Goal: Transaction & Acquisition: Purchase product/service

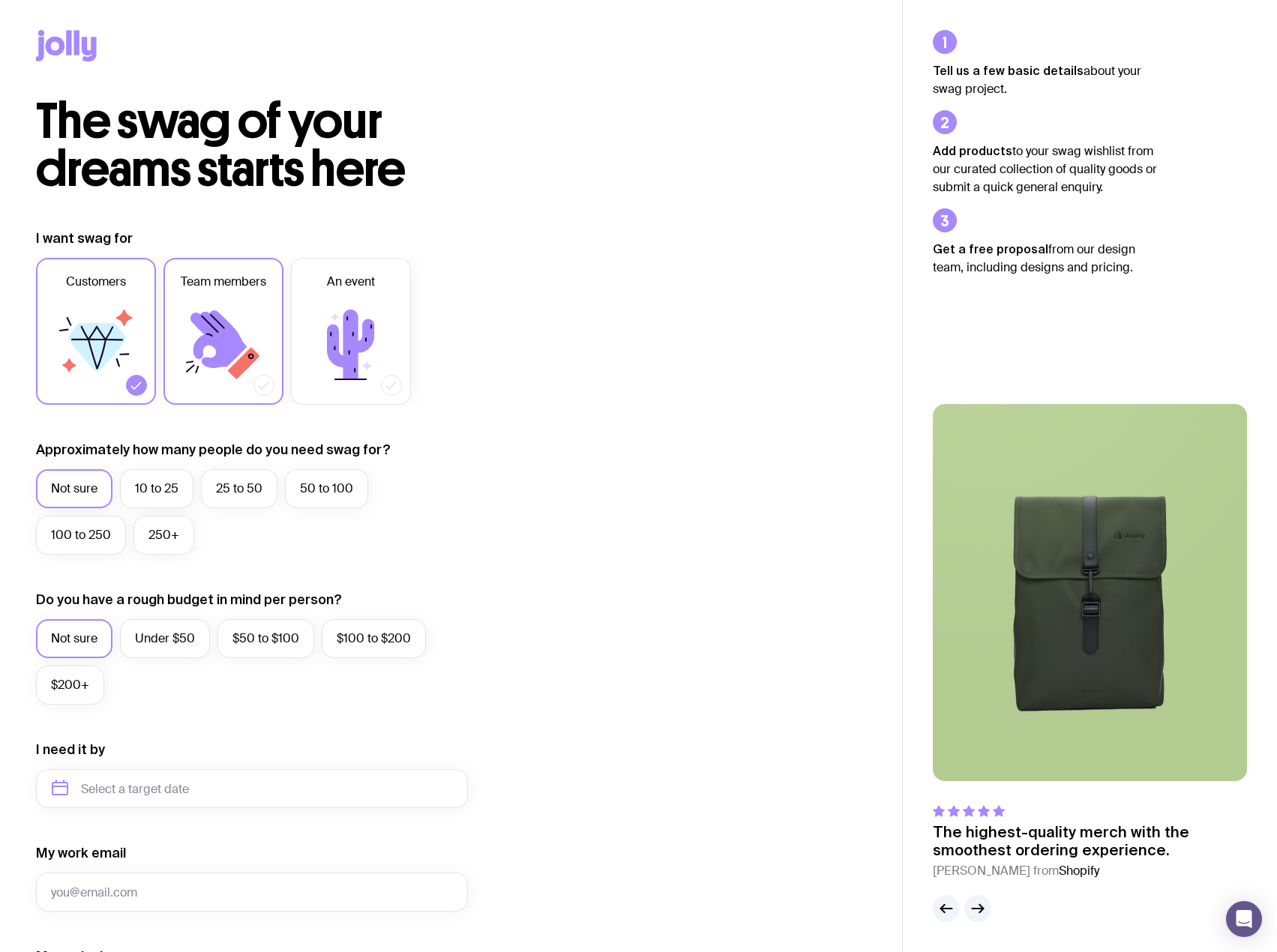
click at [222, 367] on icon at bounding box center [224, 345] width 90 height 90
click at [0, 0] on input "Team members" at bounding box center [0, 0] width 0 height 0
click at [119, 357] on icon at bounding box center [96, 345] width 90 height 90
click at [0, 0] on input "Customers" at bounding box center [0, 0] width 0 height 0
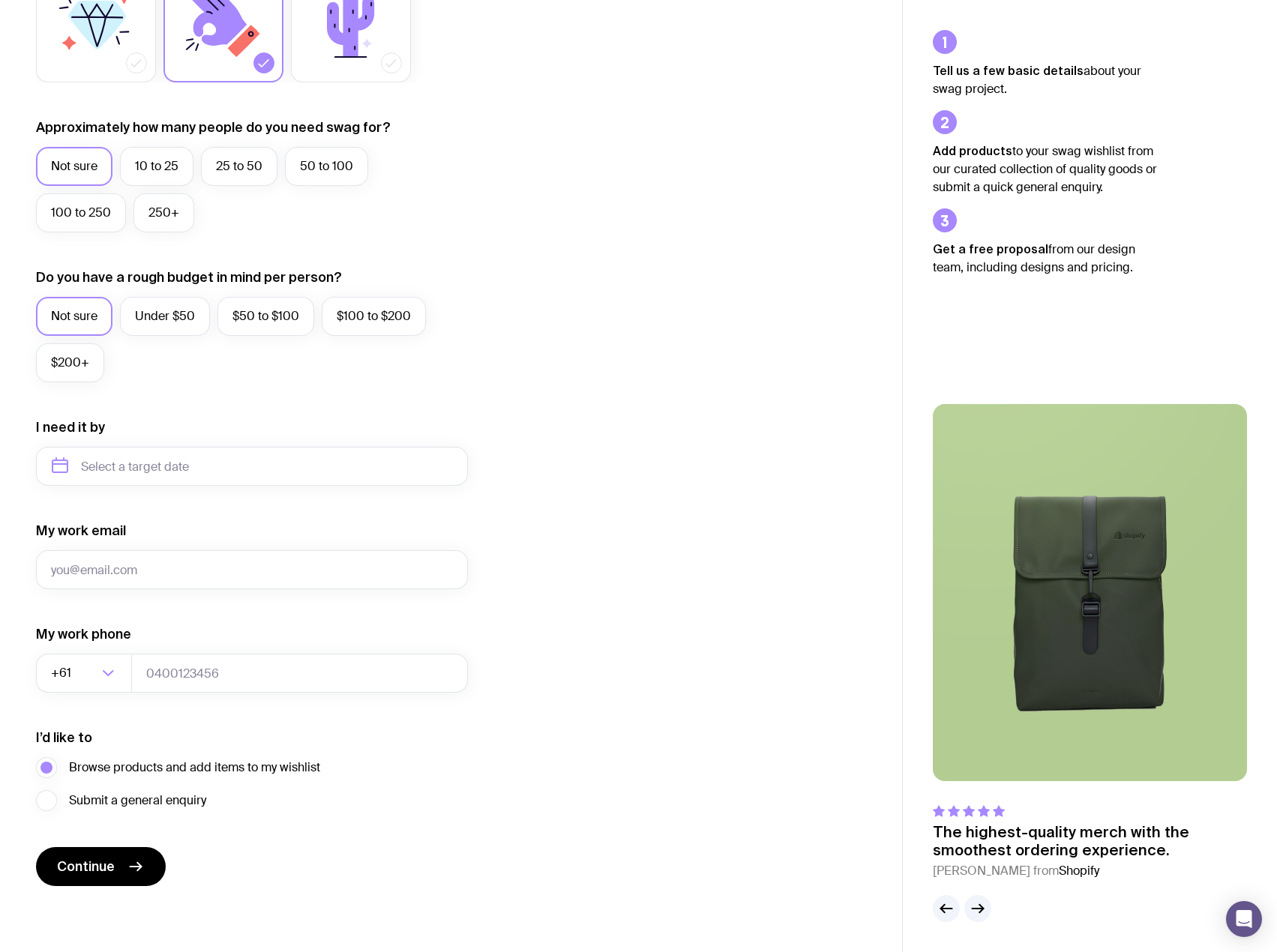
scroll to position [173, 0]
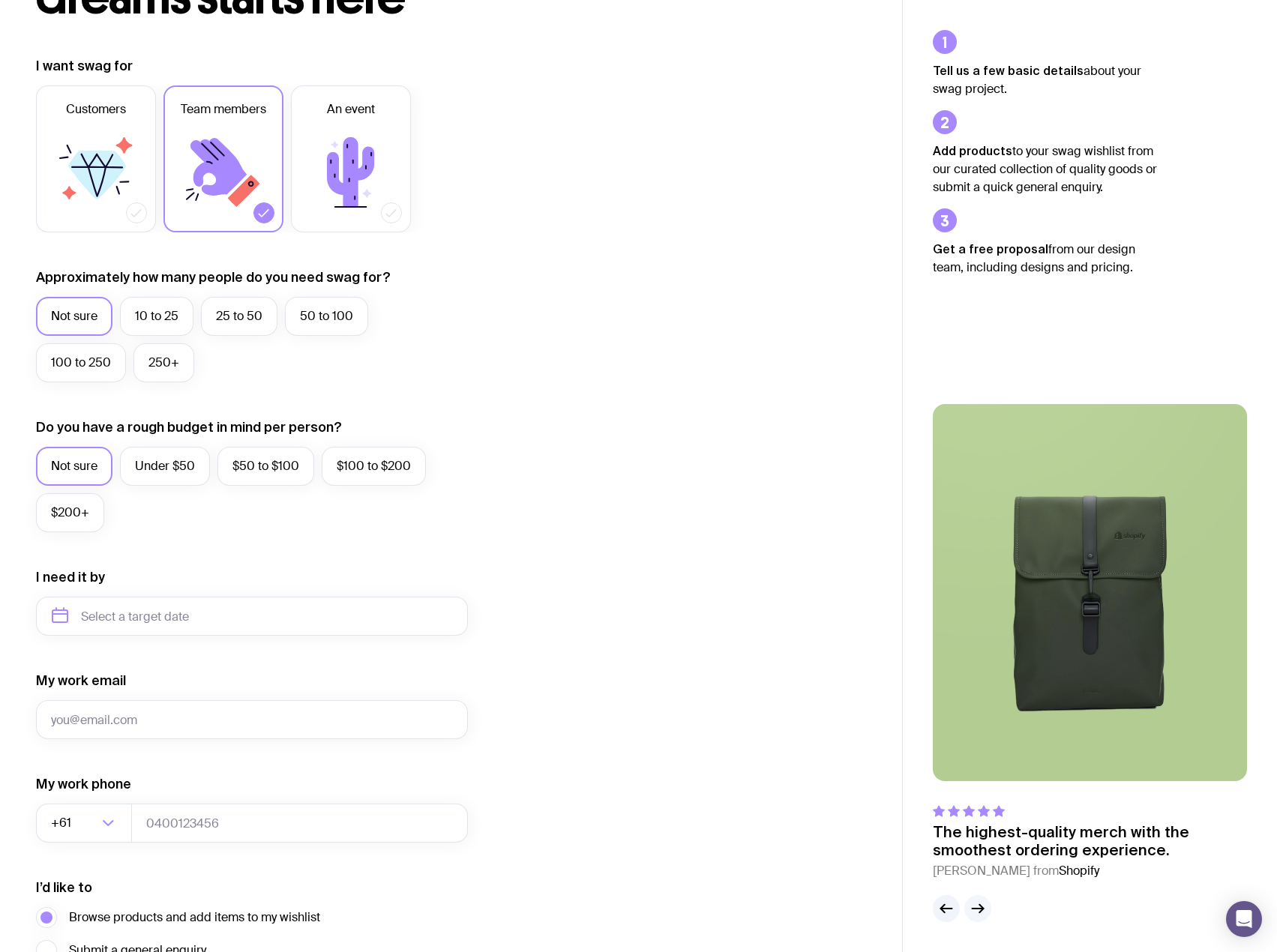
click at [978, 908] on icon "button" at bounding box center [978, 908] width 18 height 18
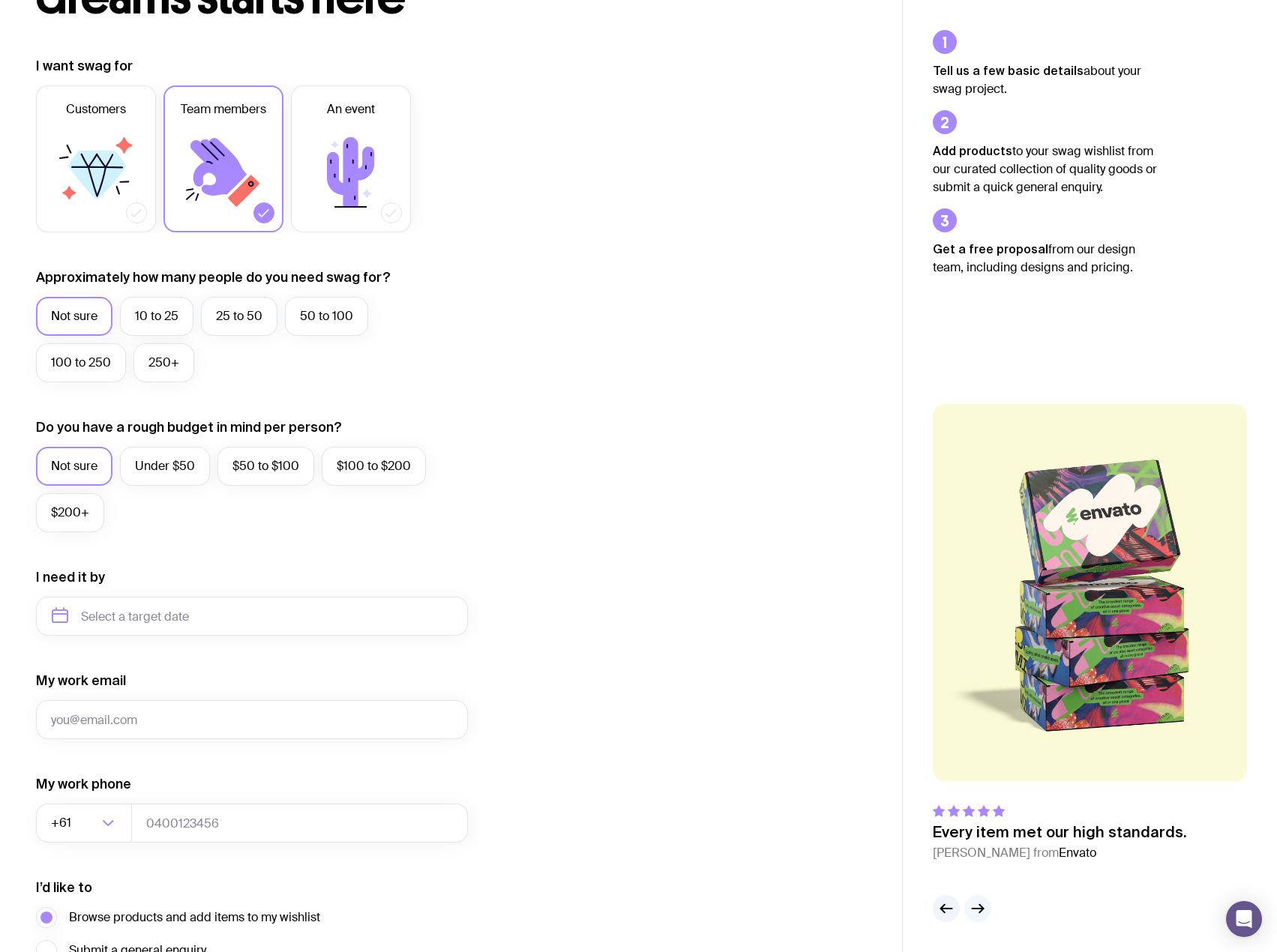
click at [977, 900] on icon "button" at bounding box center [978, 908] width 18 height 18
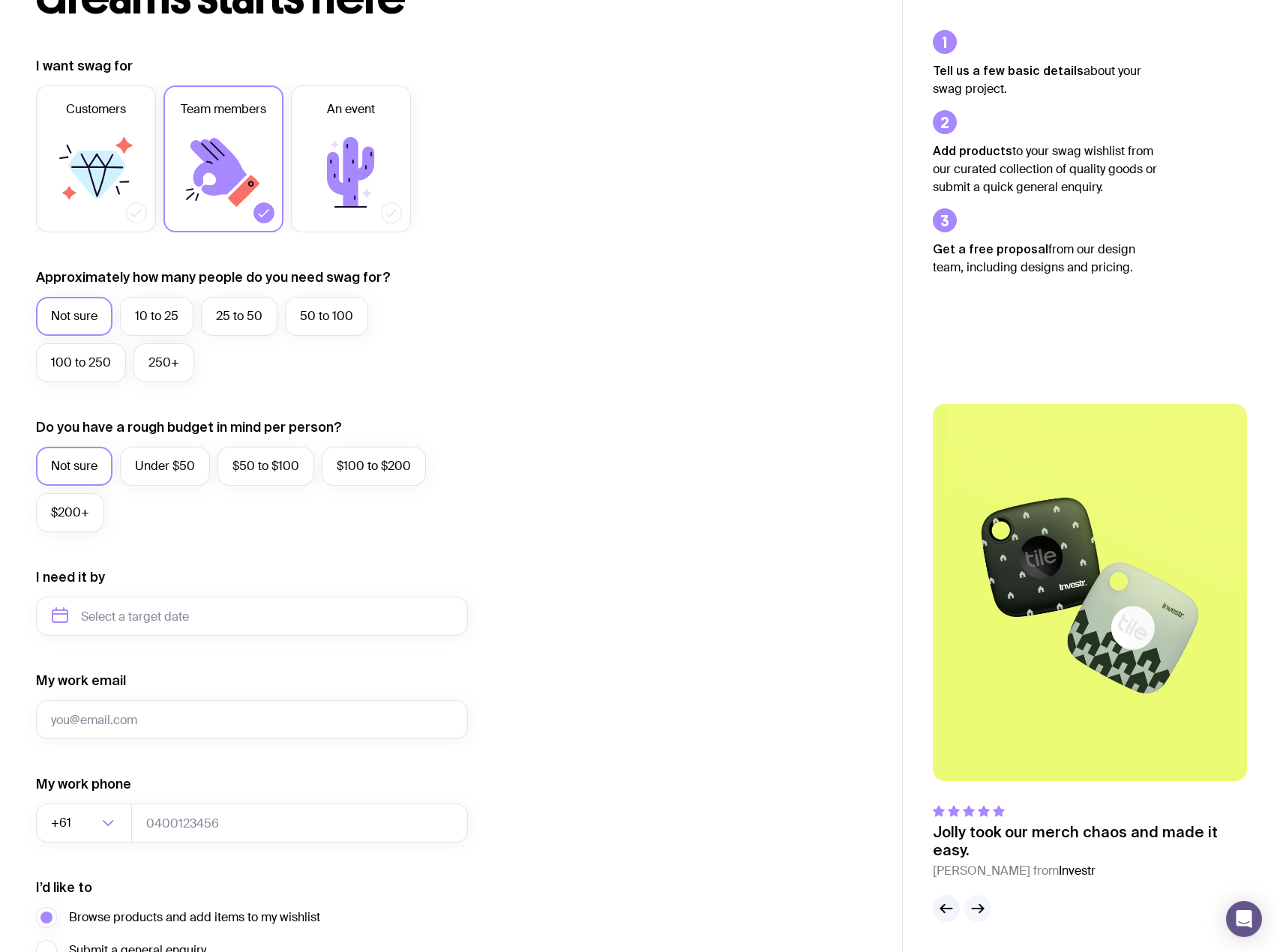
click at [977, 900] on icon "button" at bounding box center [978, 908] width 18 height 18
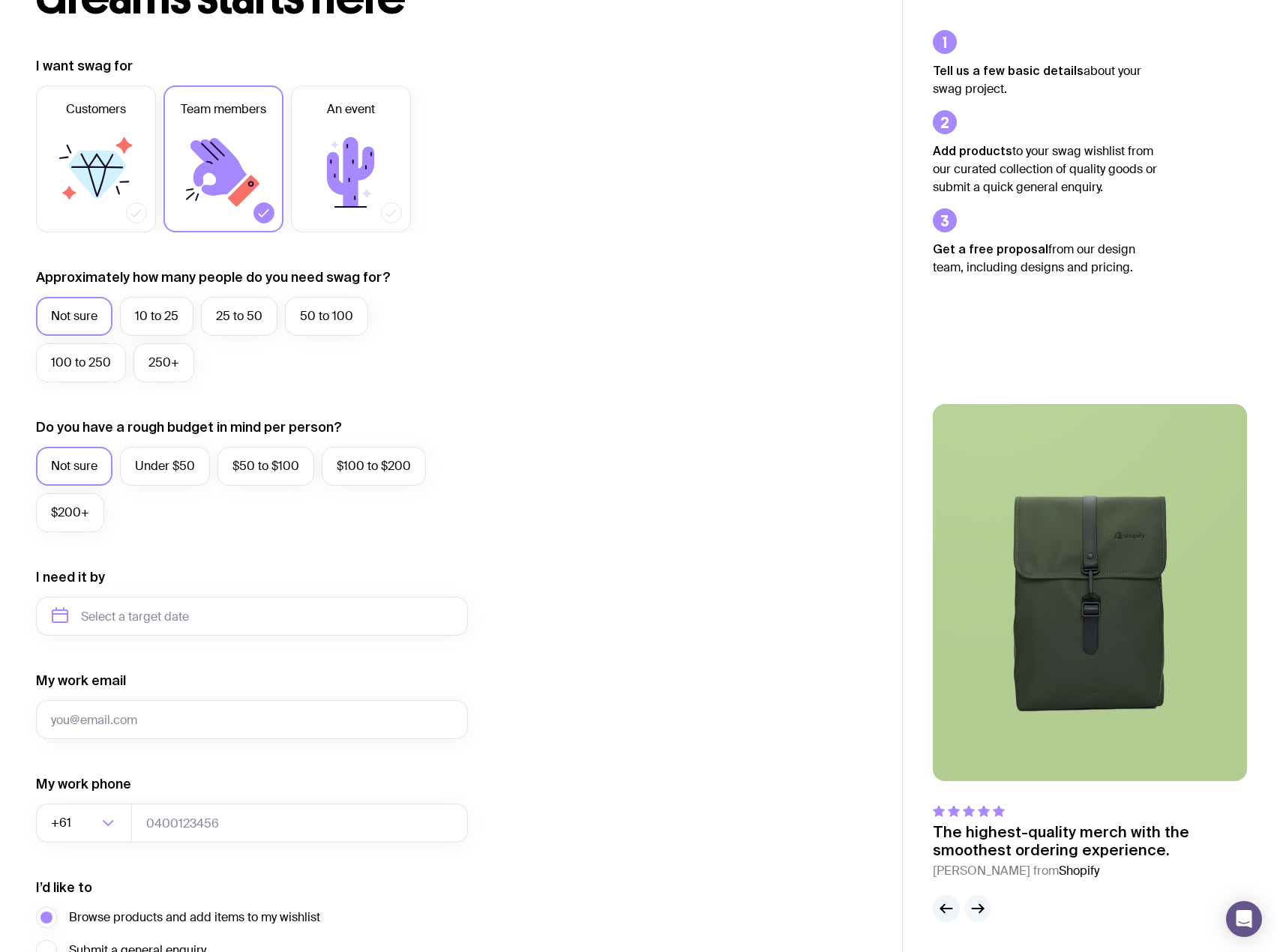
click at [977, 900] on icon "button" at bounding box center [978, 908] width 18 height 18
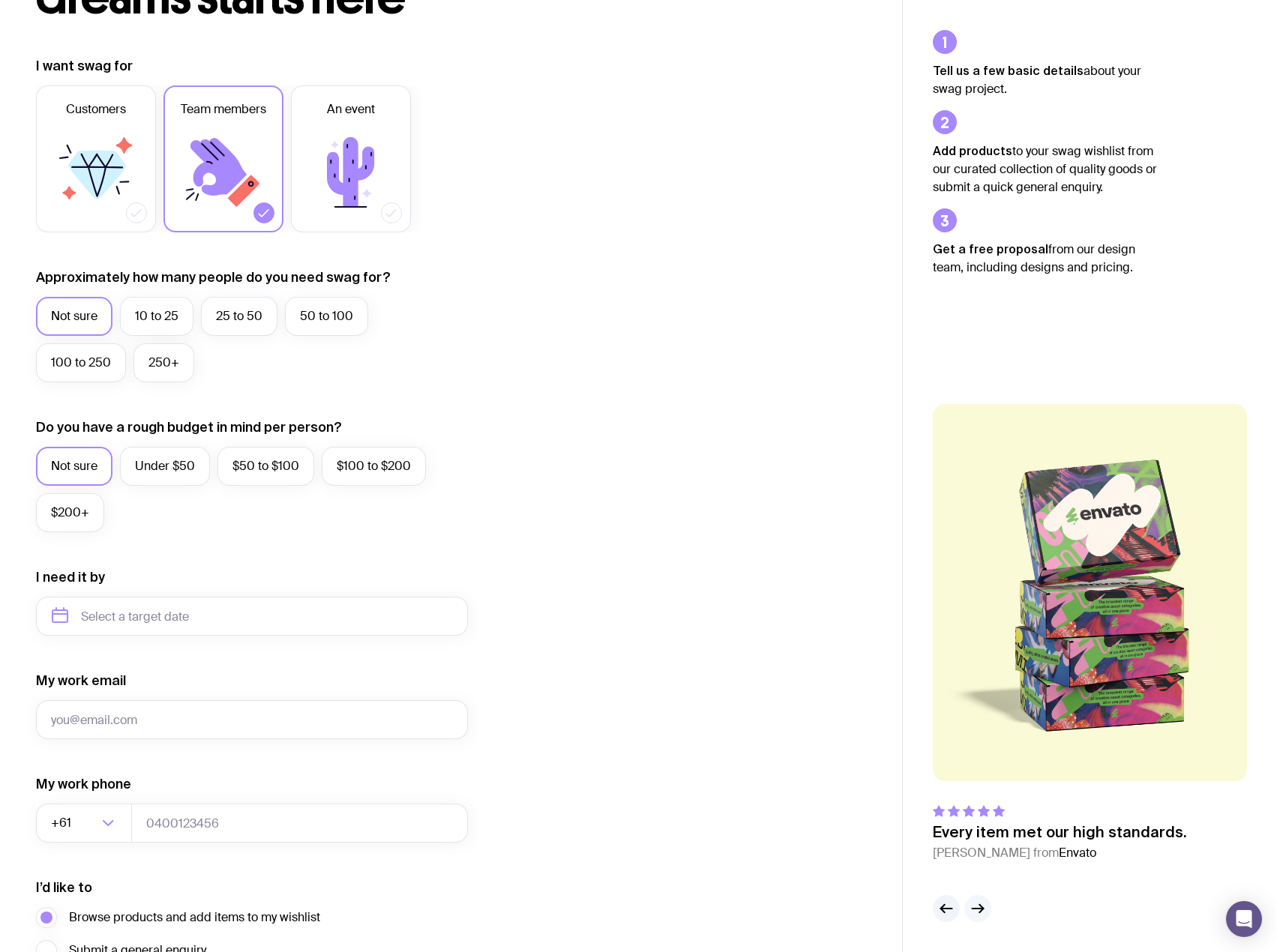
click at [977, 900] on icon "button" at bounding box center [978, 908] width 18 height 18
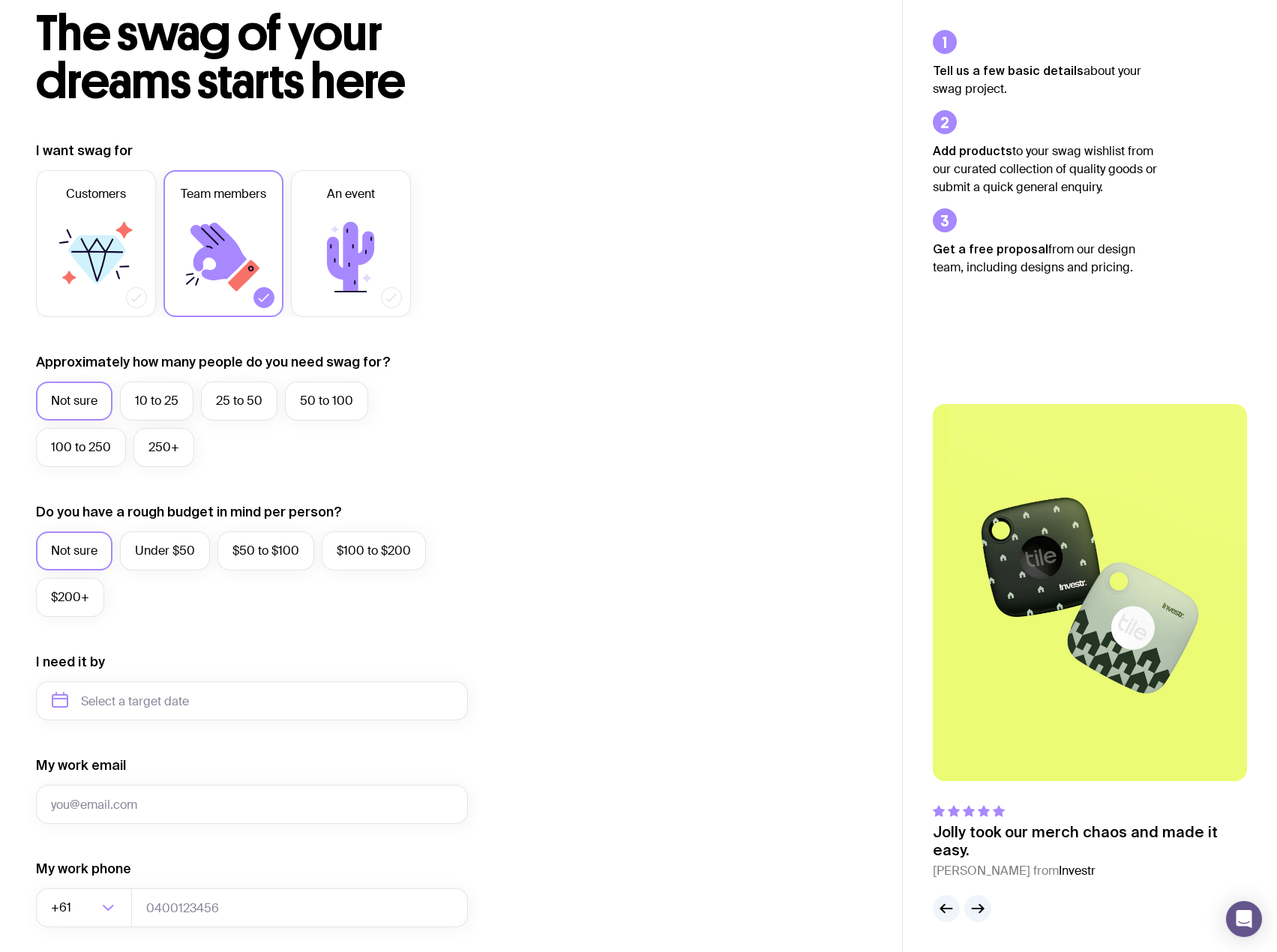
scroll to position [0, 0]
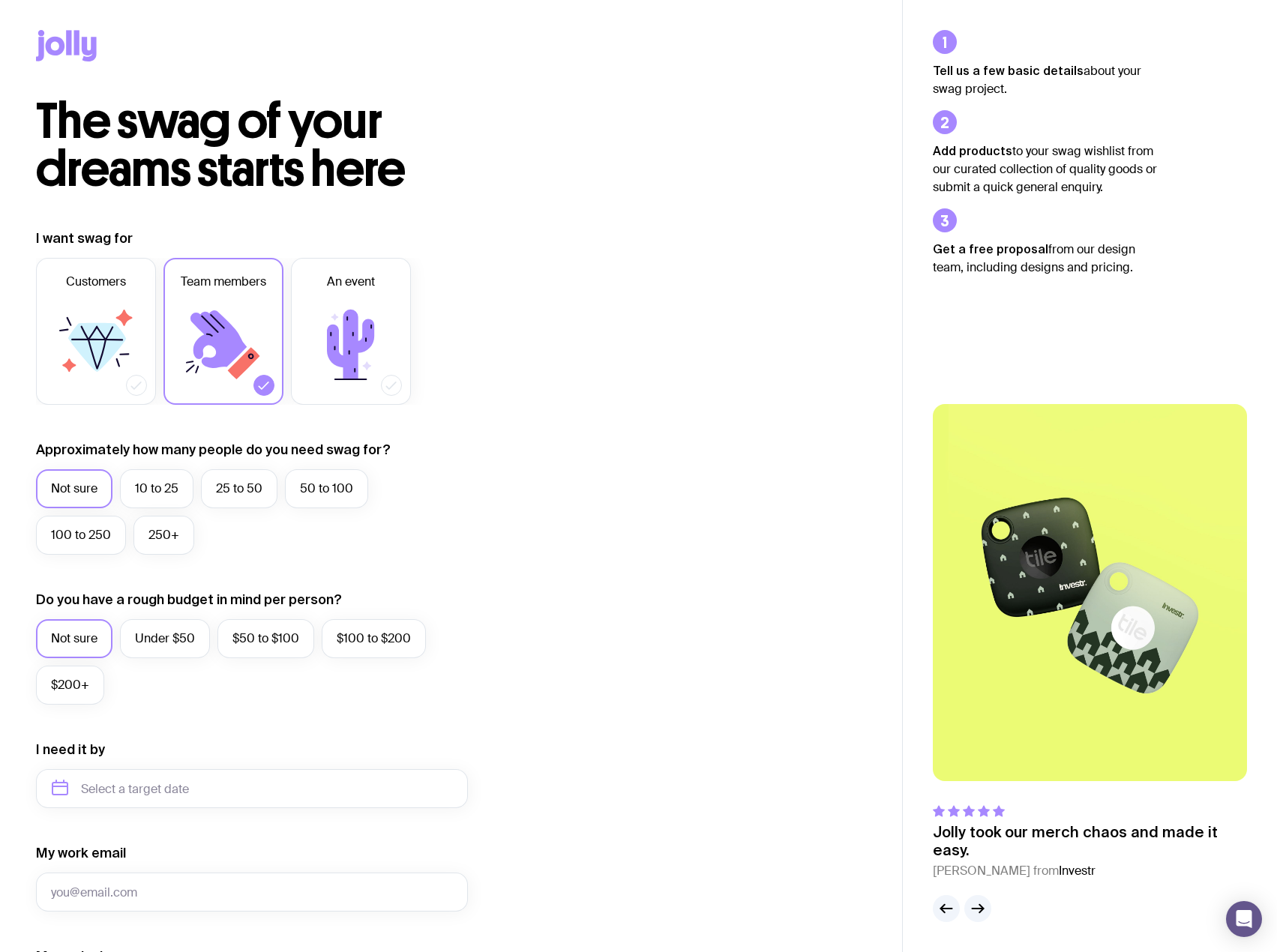
click at [56, 43] on icon at bounding box center [66, 46] width 61 height 32
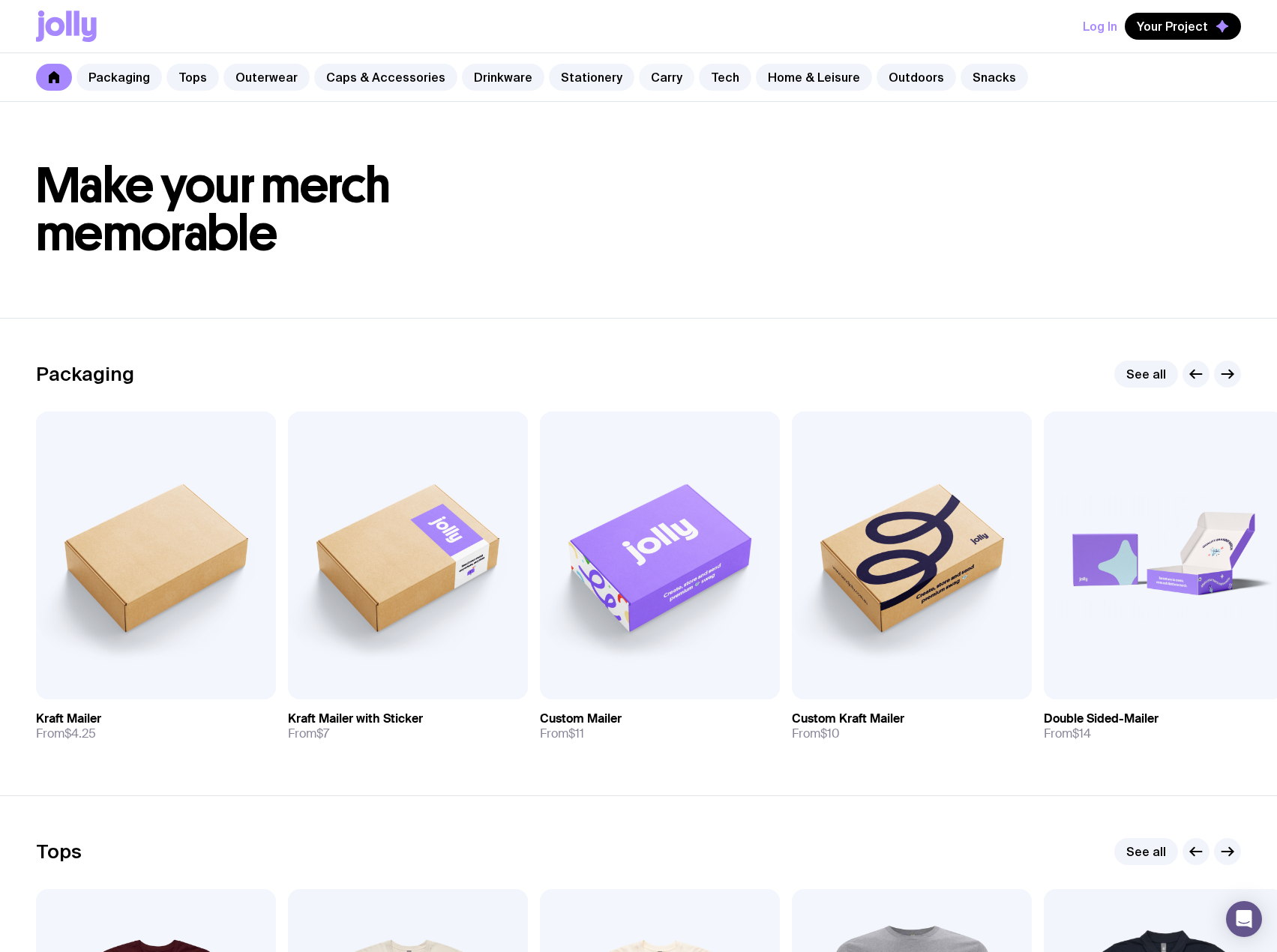
click at [638, 84] on link "Carry" at bounding box center [666, 77] width 56 height 27
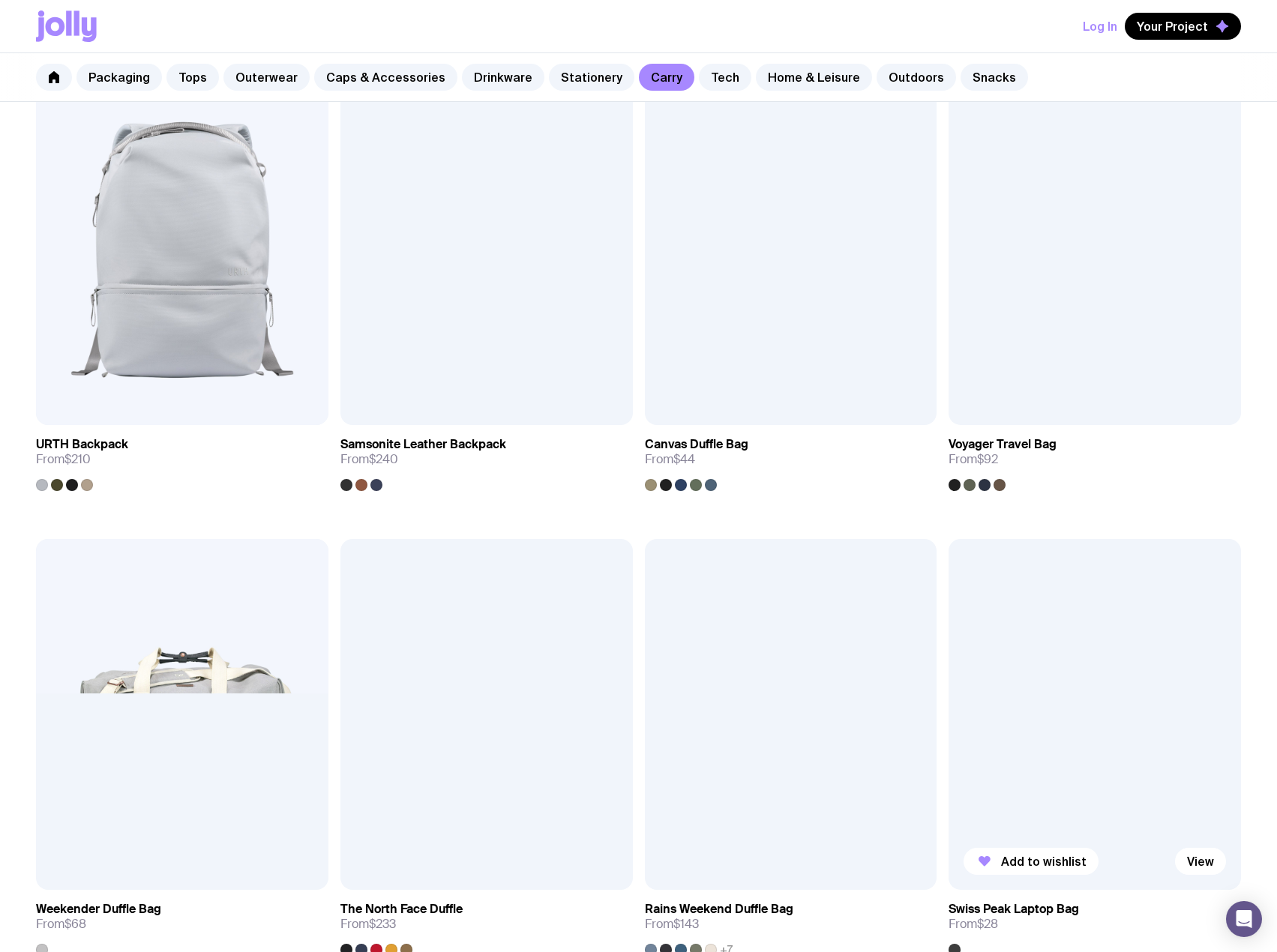
scroll to position [2549, 0]
